Goal: Information Seeking & Learning: Learn about a topic

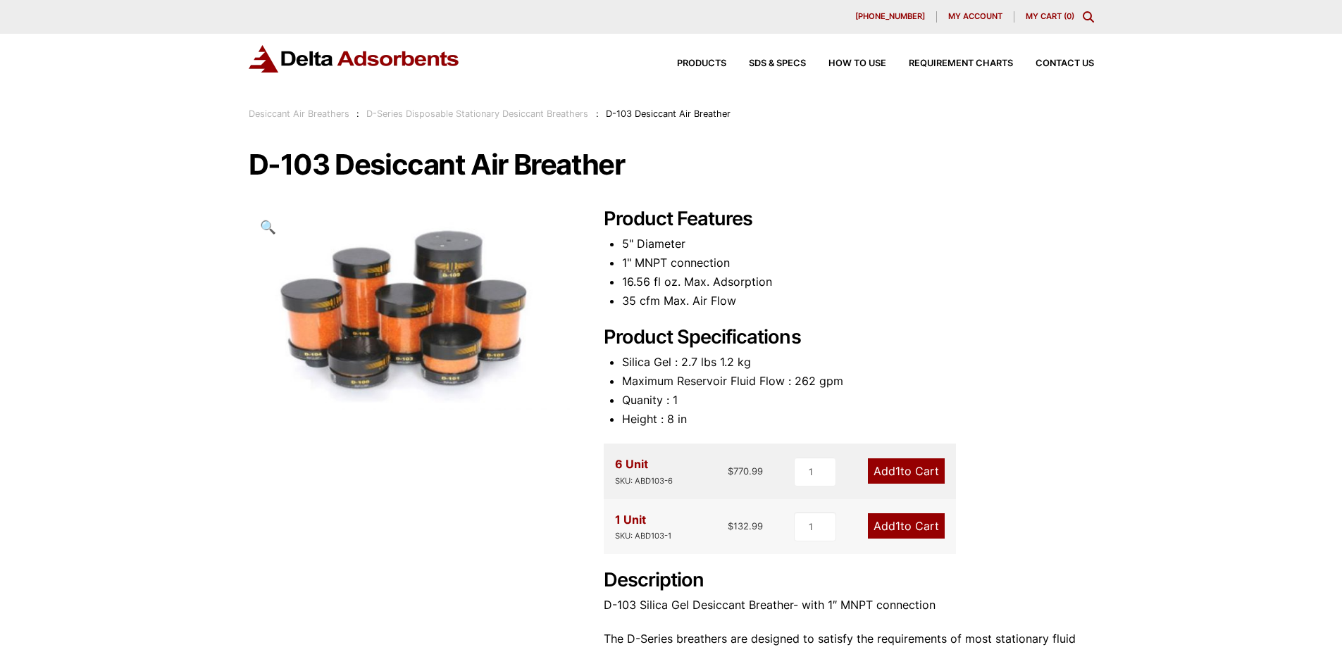
click at [404, 166] on h1 "D-103 Desiccant Air Breather" at bounding box center [671, 165] width 845 height 30
copy h1 "Desiccant"
click at [473, 168] on h1 "D-103 Desiccant Air Breather" at bounding box center [671, 165] width 845 height 30
click at [554, 163] on h1 "D-103 Desiccant Air Breather" at bounding box center [671, 165] width 845 height 30
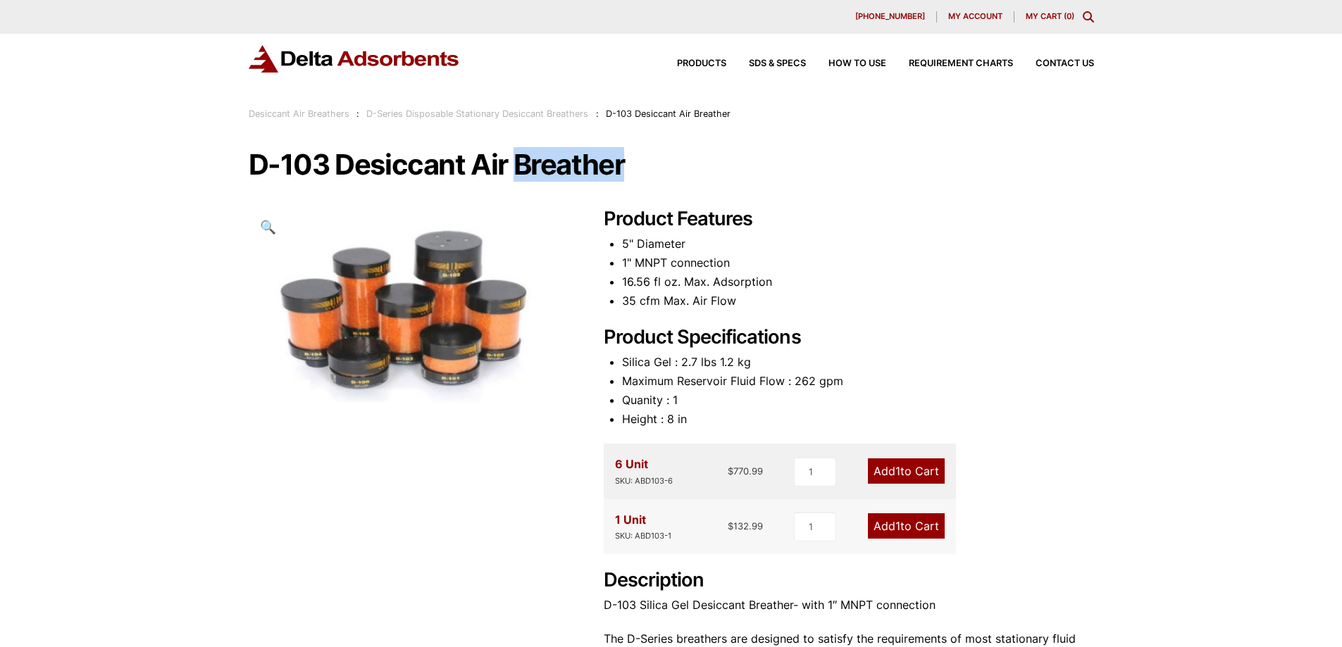
click at [554, 163] on h1 "D-103 Desiccant Air Breather" at bounding box center [671, 165] width 845 height 30
copy h1 "Breather"
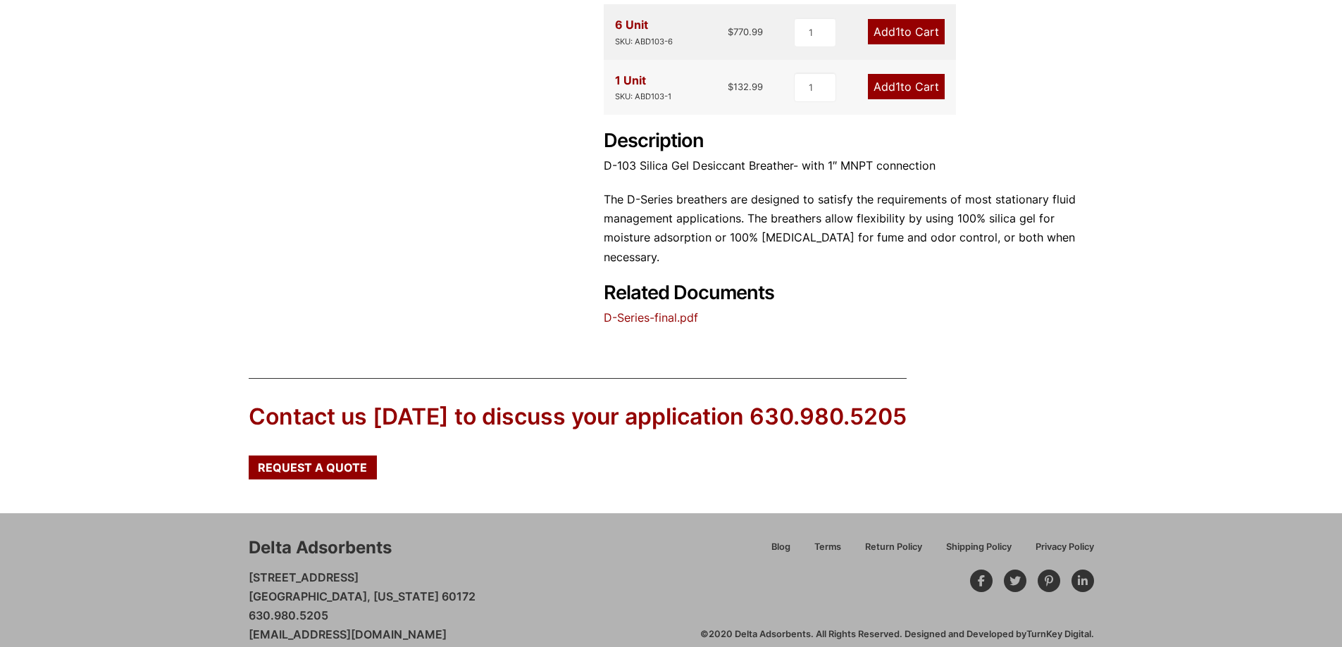
scroll to position [459, 0]
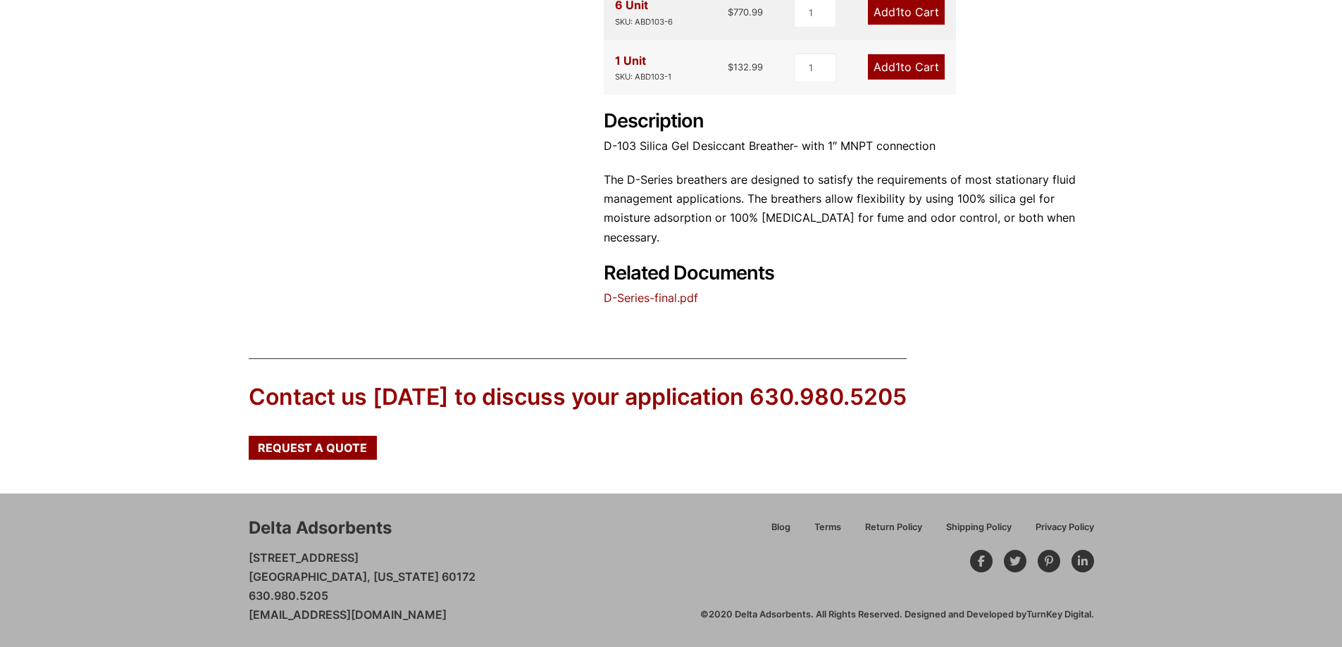
click at [634, 301] on link "D-Series-final.pdf" at bounding box center [651, 298] width 94 height 14
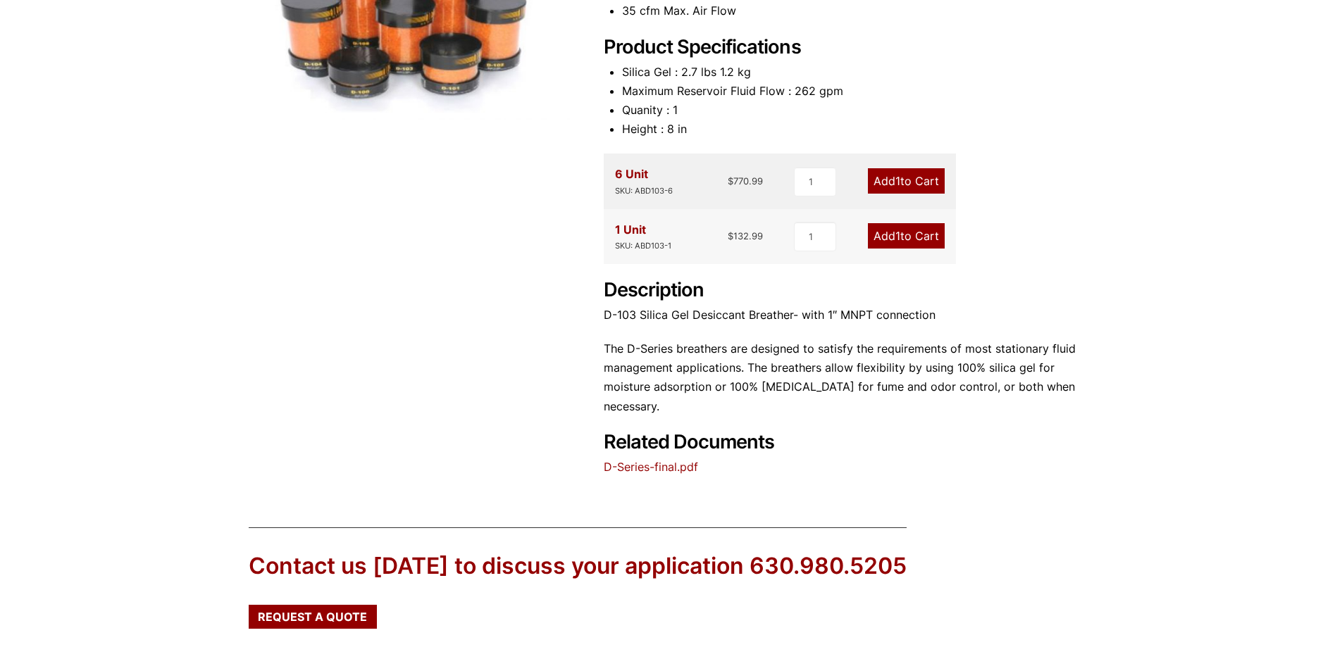
scroll to position [0, 0]
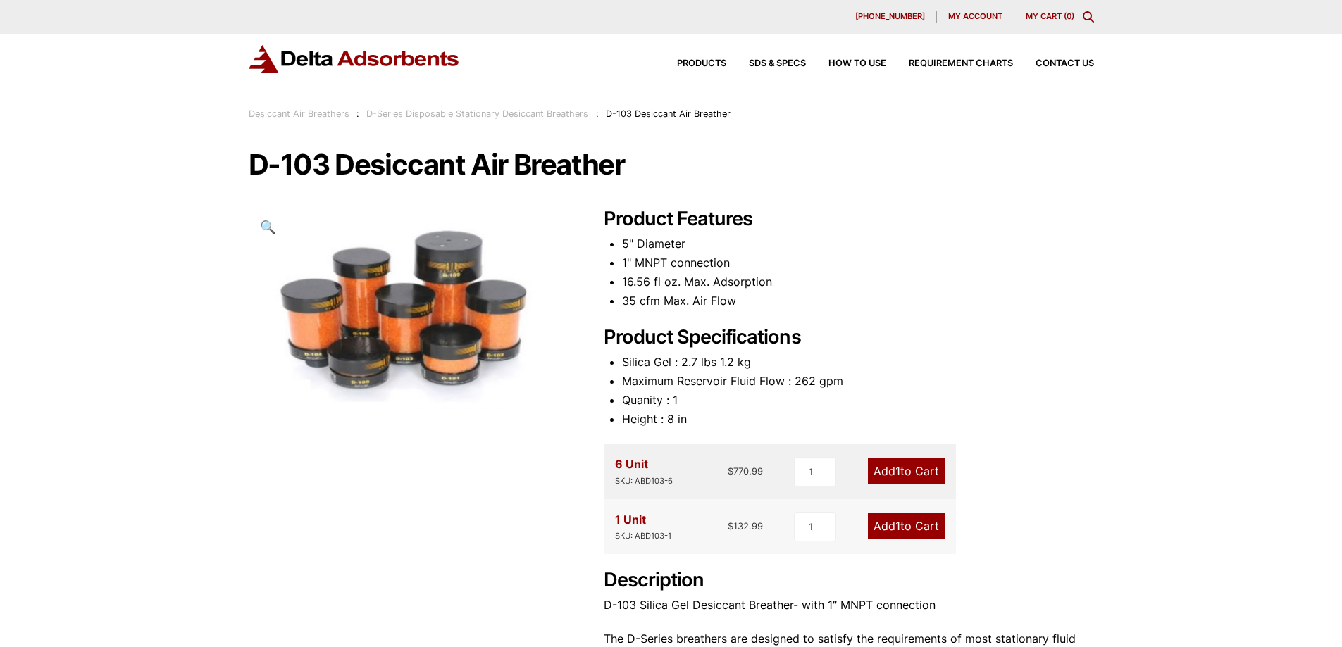
click at [831, 250] on li "5" Diameter" at bounding box center [858, 244] width 472 height 19
click at [625, 245] on li "5" Diameter" at bounding box center [858, 244] width 472 height 19
copy li "5"
click at [623, 263] on li "1" MNPT connection" at bounding box center [858, 263] width 472 height 19
copy li "1"
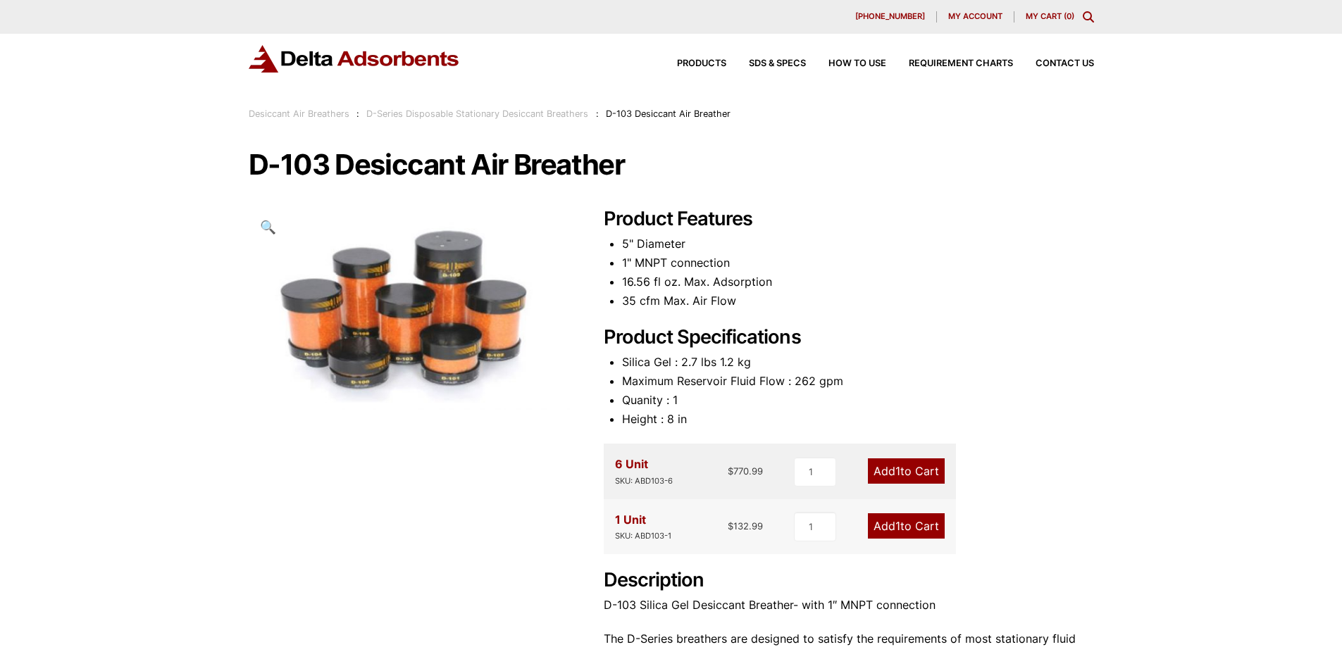
click at [853, 318] on div "Product Features 5" Diameter 1" MNPT connection 16.56 fl oz. Max. Adsorption 35…" at bounding box center [849, 487] width 490 height 559
click at [629, 301] on li "35 cfm Max. Air Flow" at bounding box center [858, 301] width 472 height 19
copy li "35"
click at [1109, 287] on div "Our website has detected that you are using an outdated browser that will preve…" at bounding box center [671, 553] width 1342 height 1106
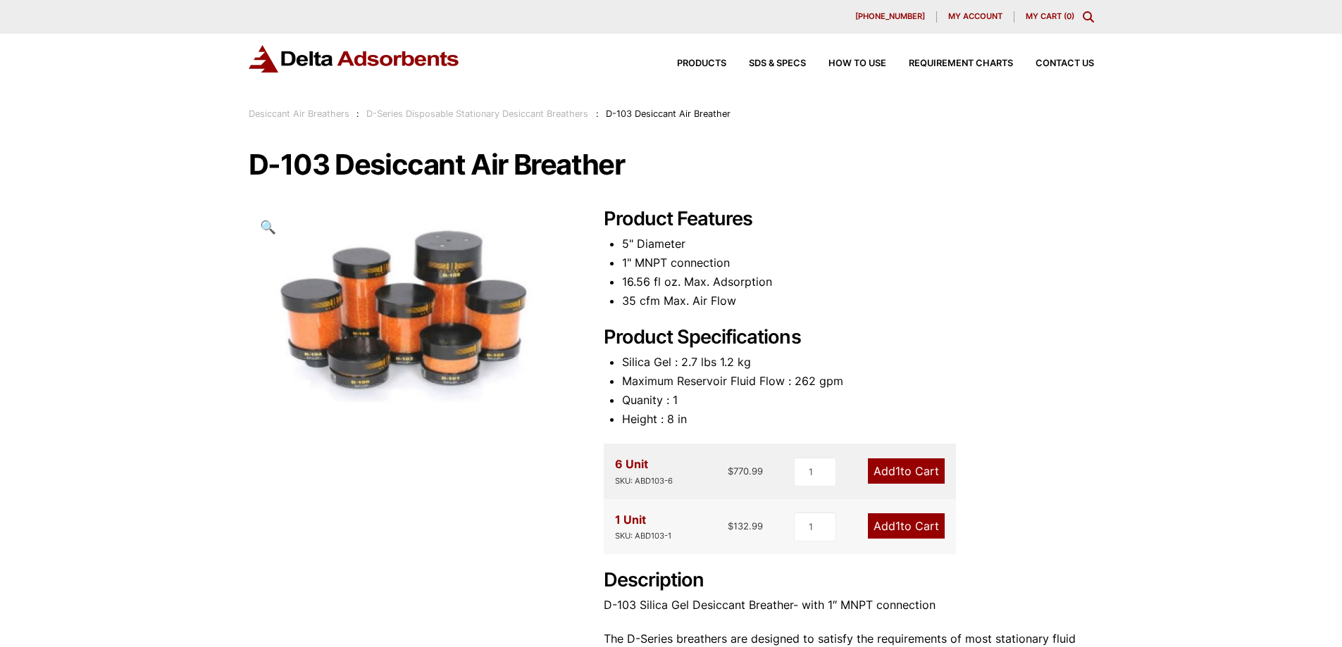
click at [684, 363] on li "Silica Gel : 2.7 lbs 1.2 kg" at bounding box center [858, 362] width 472 height 19
drag, startPoint x: 670, startPoint y: 358, endPoint x: 624, endPoint y: 361, distance: 46.6
click at [624, 361] on li "Silica Gel : 2.7 lbs 1.2 kg" at bounding box center [858, 362] width 472 height 19
copy li "Silica Gel"
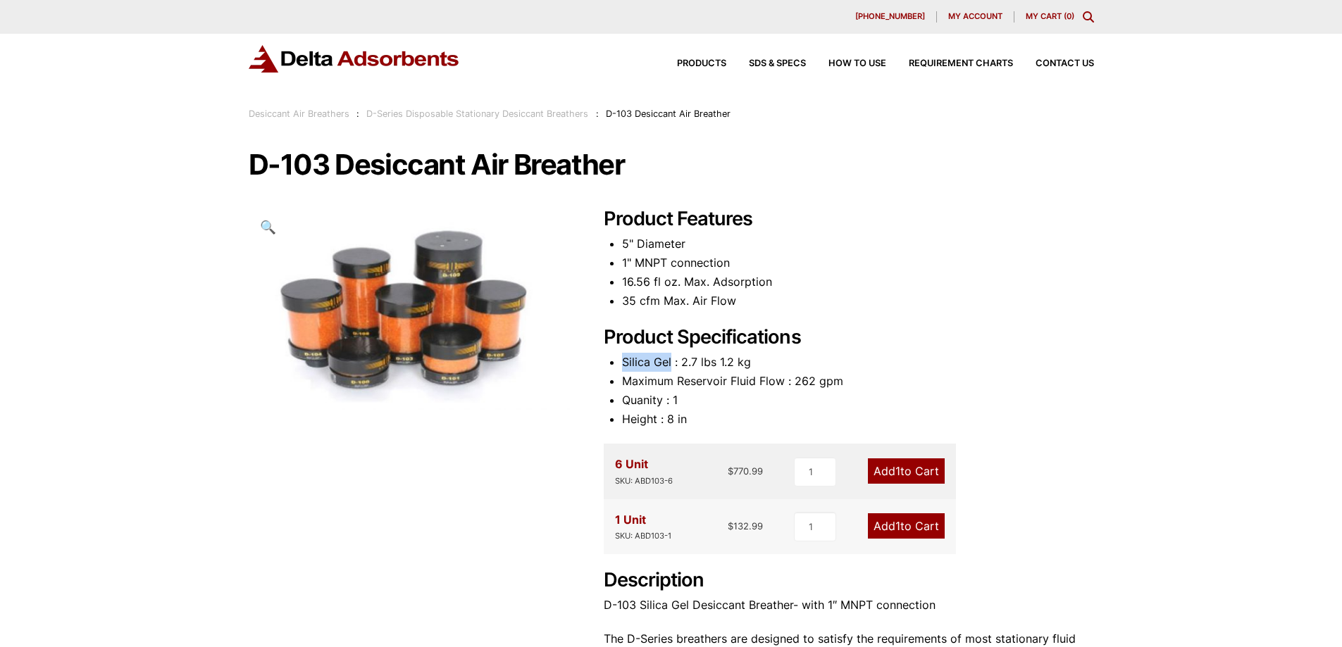
copy li "Silica Gel"
click at [699, 388] on li "Maximum Reservoir Fluid Flow : 262 gpm" at bounding box center [858, 381] width 472 height 19
click at [668, 419] on li "Height : 8 in" at bounding box center [858, 419] width 472 height 19
copy li "8"
click at [803, 418] on li "Height : 8 in" at bounding box center [858, 419] width 472 height 19
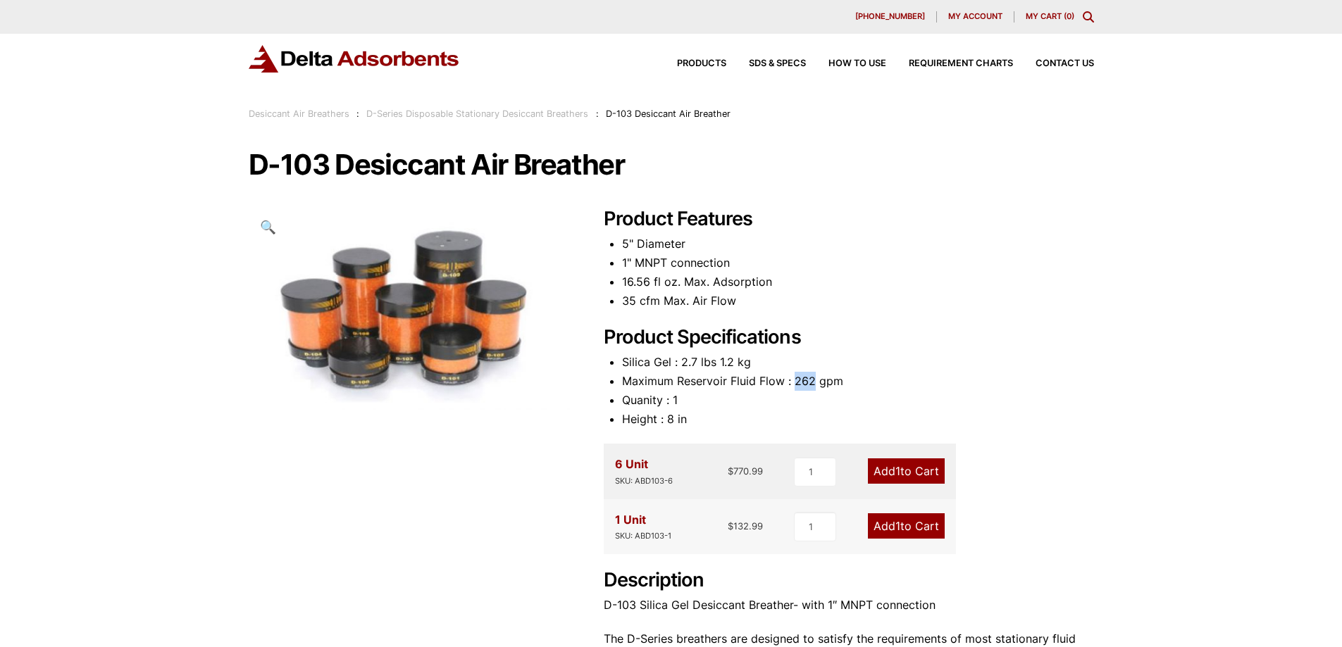
drag, startPoint x: 793, startPoint y: 380, endPoint x: 812, endPoint y: 380, distance: 19.0
click at [812, 380] on li "Maximum Reservoir Fluid Flow : 262 gpm" at bounding box center [858, 381] width 472 height 19
copy li "262"
click at [956, 418] on li "Height : 8 in" at bounding box center [858, 419] width 472 height 19
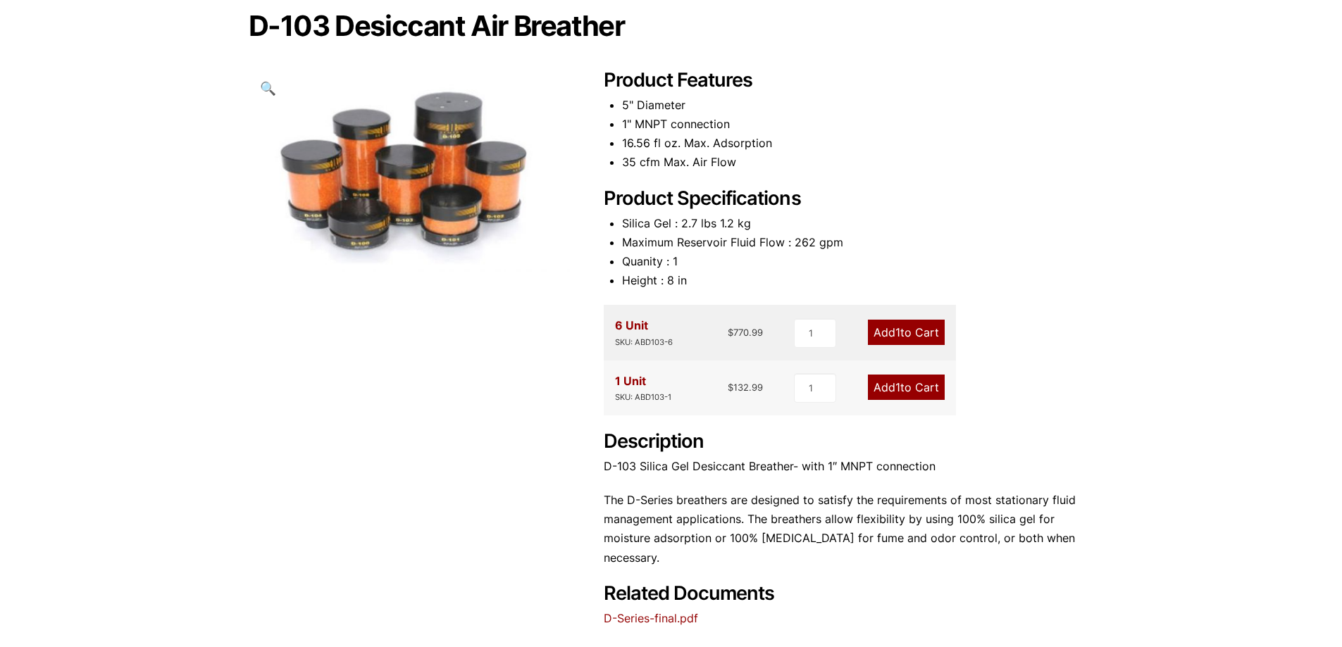
scroll to position [141, 0]
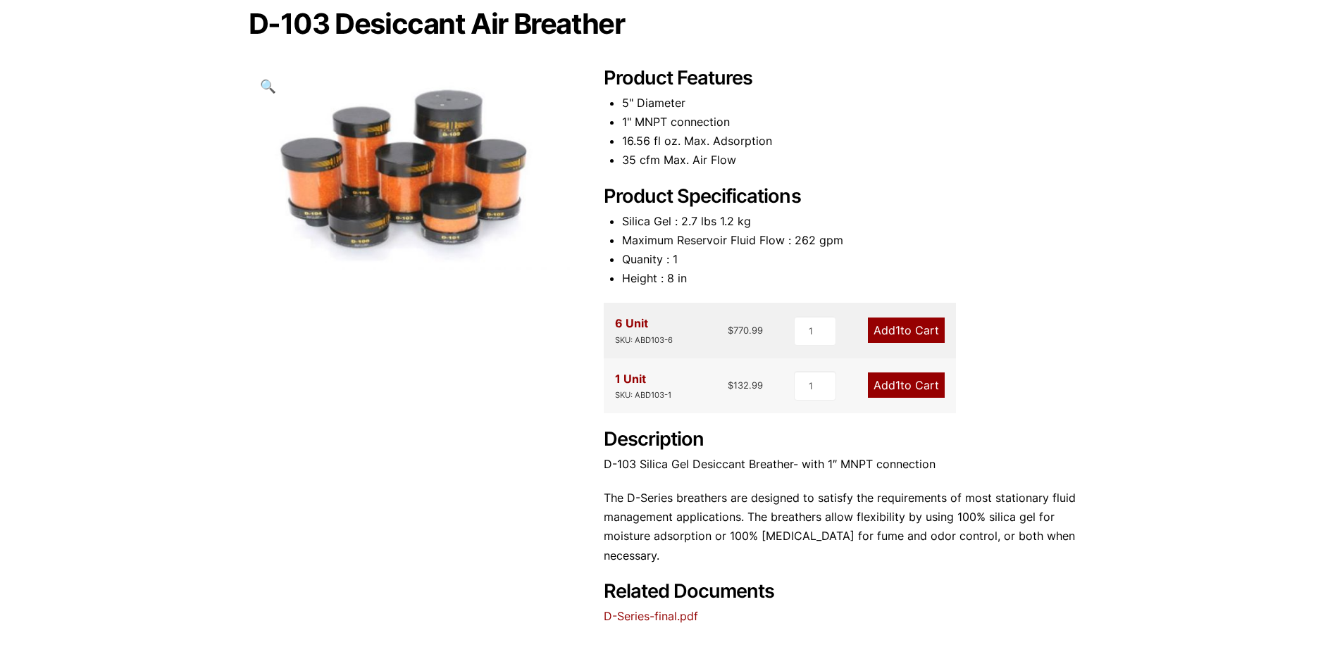
click at [1140, 413] on div "Our website has detected that you are using an outdated browser that will preve…" at bounding box center [671, 412] width 1342 height 1106
click at [1145, 454] on div "Our website has detected that you are using an outdated browser that will preve…" at bounding box center [671, 412] width 1342 height 1106
